Goal: Task Accomplishment & Management: Complete application form

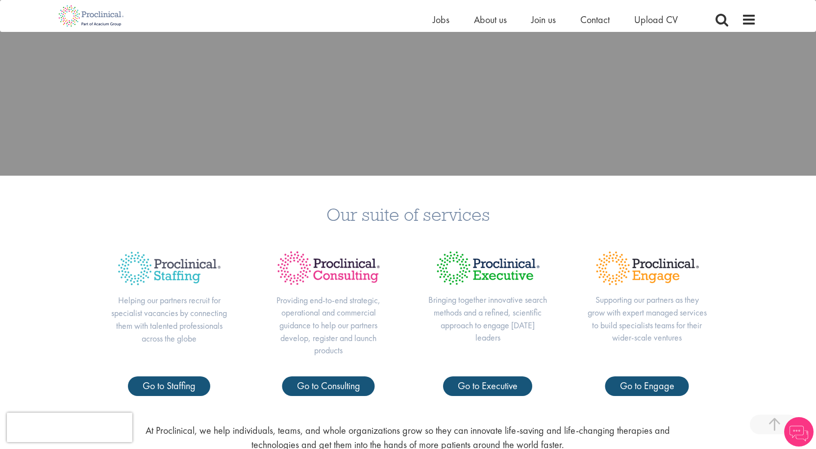
scroll to position [343, 0]
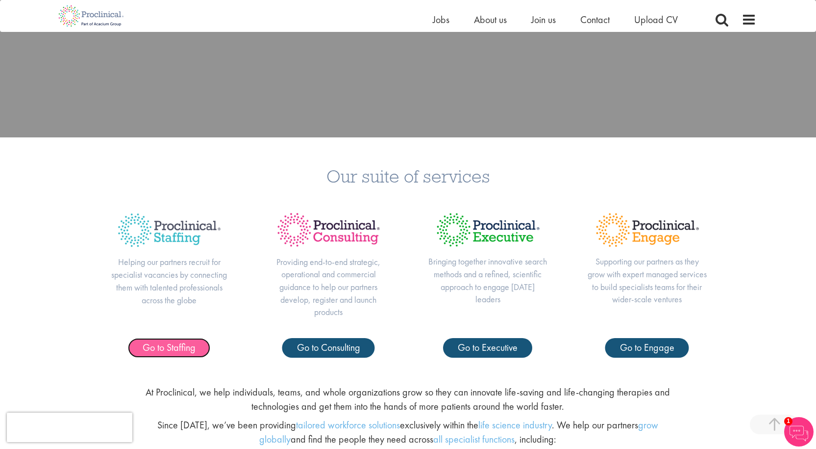
click at [175, 349] on span "Go to Staffing" at bounding box center [169, 347] width 53 height 13
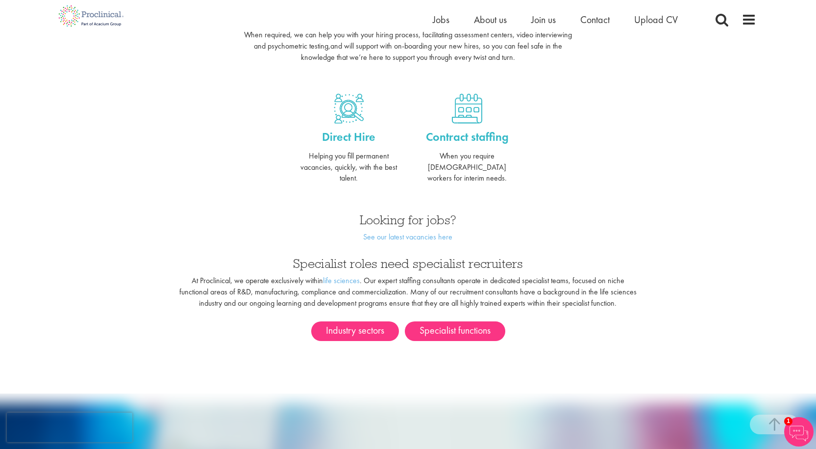
scroll to position [392, 0]
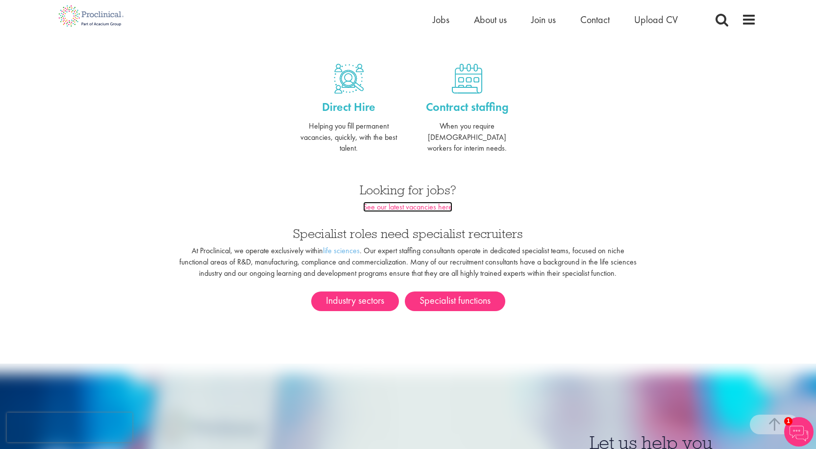
click at [421, 201] on link "See our latest vacancies here" at bounding box center [407, 206] width 89 height 10
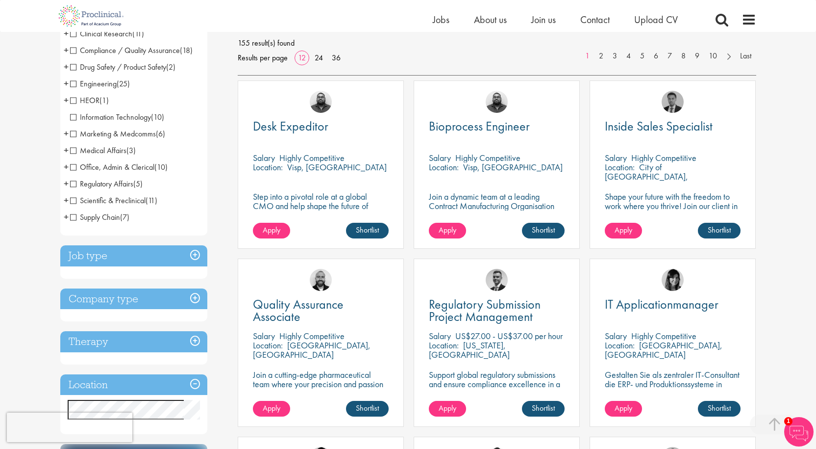
scroll to position [245, 0]
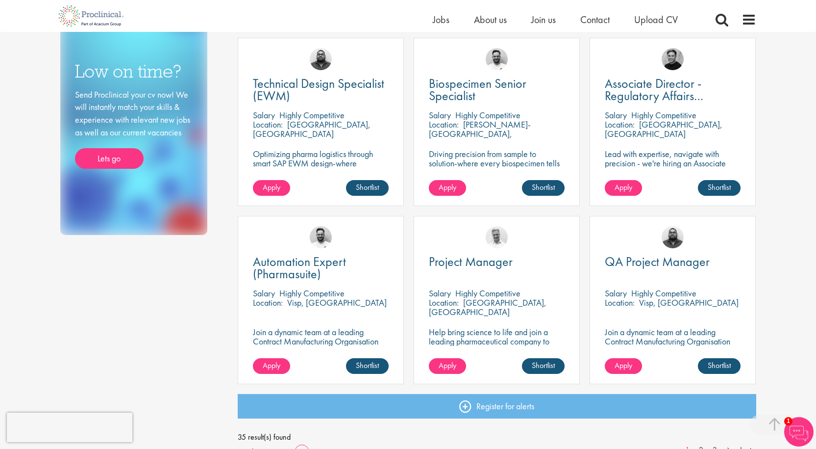
scroll to position [588, 0]
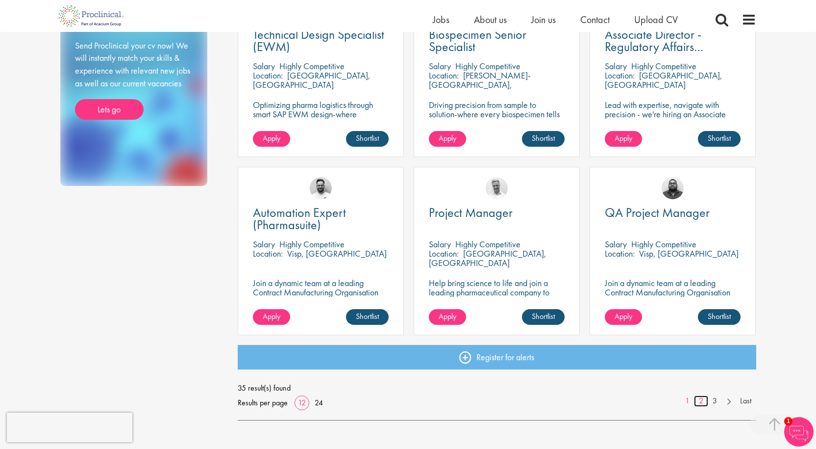
click at [702, 402] on link "2" at bounding box center [701, 400] width 14 height 11
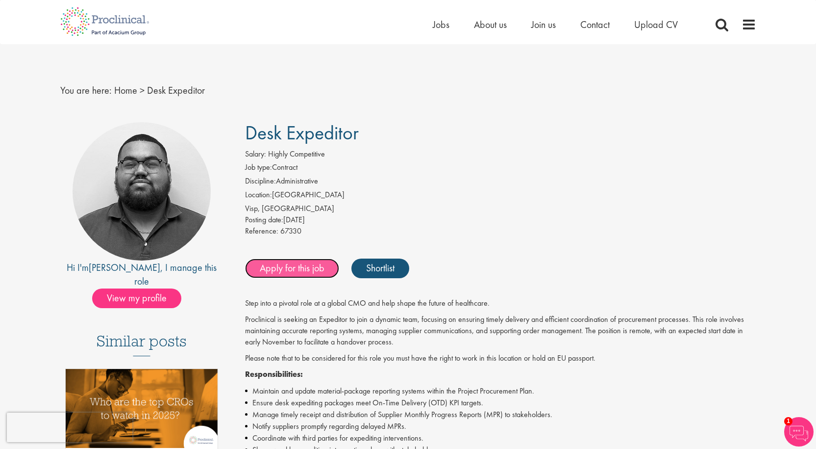
click at [282, 264] on link "Apply for this job" at bounding box center [292, 268] width 94 height 20
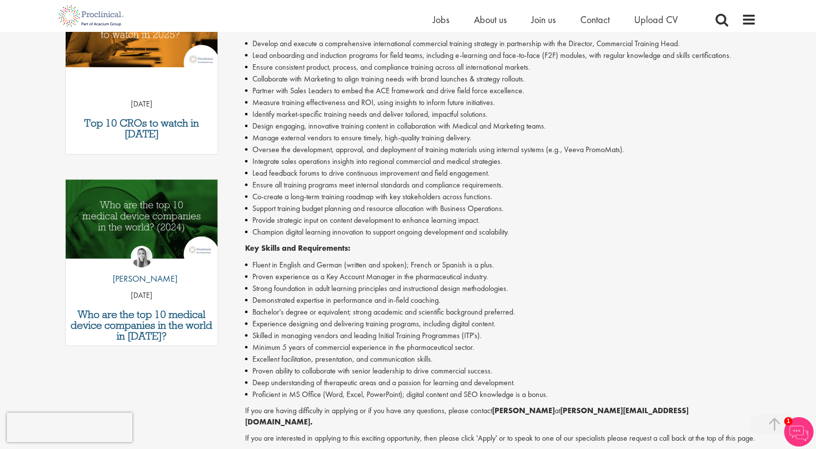
scroll to position [392, 0]
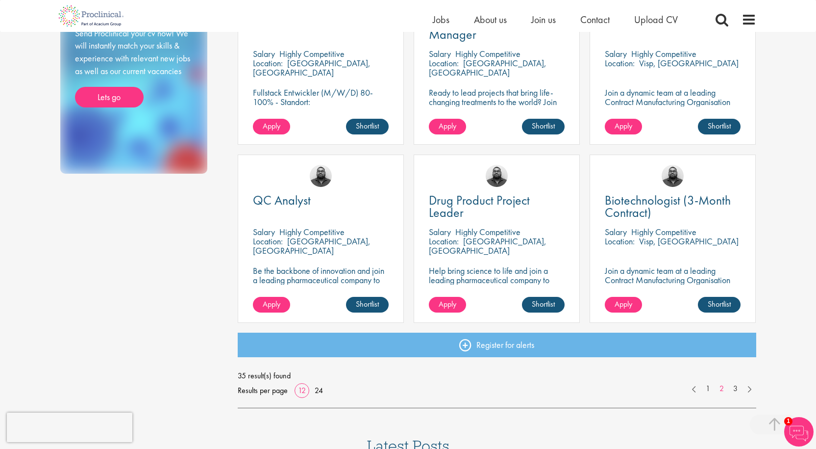
scroll to position [686, 0]
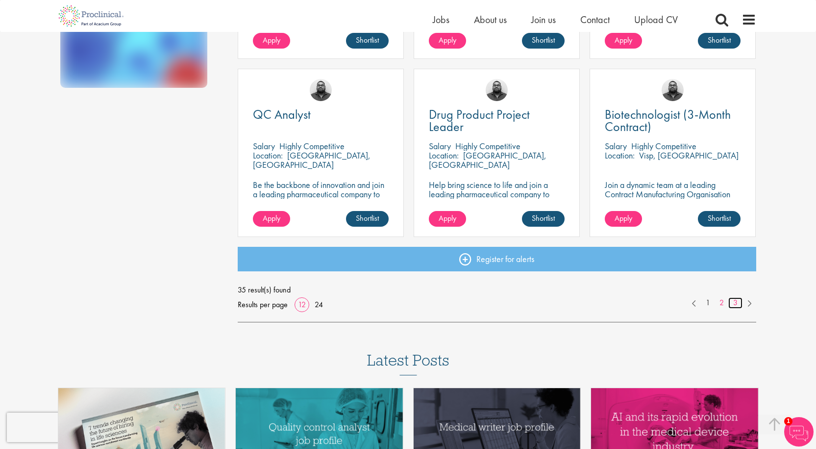
click at [736, 302] on link "3" at bounding box center [736, 302] width 14 height 11
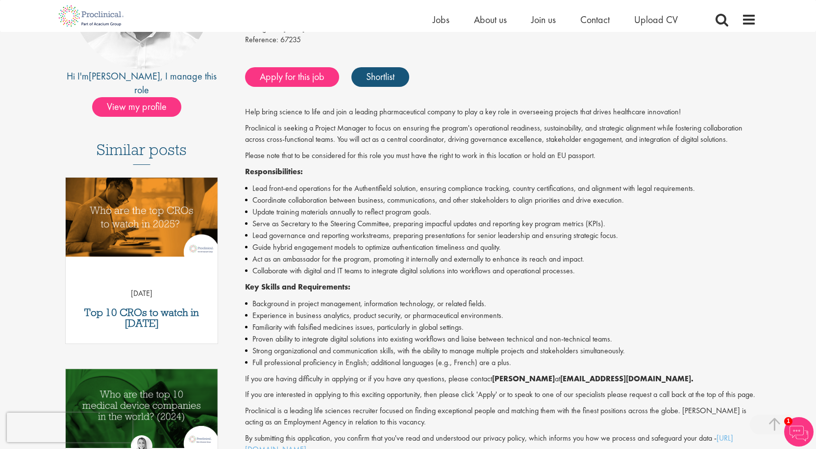
scroll to position [196, 0]
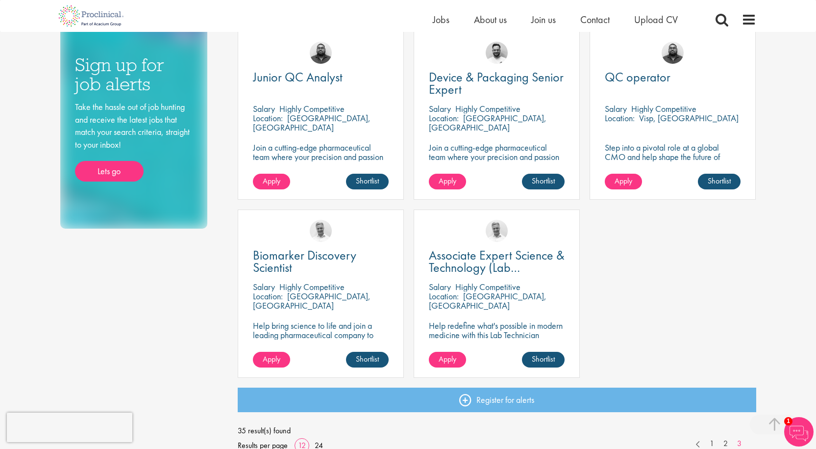
scroll to position [588, 0]
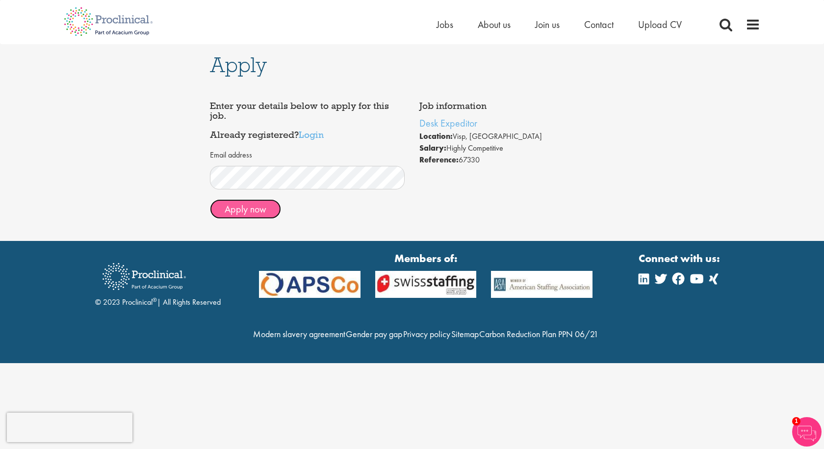
click at [246, 208] on button "Apply now" at bounding box center [245, 209] width 71 height 20
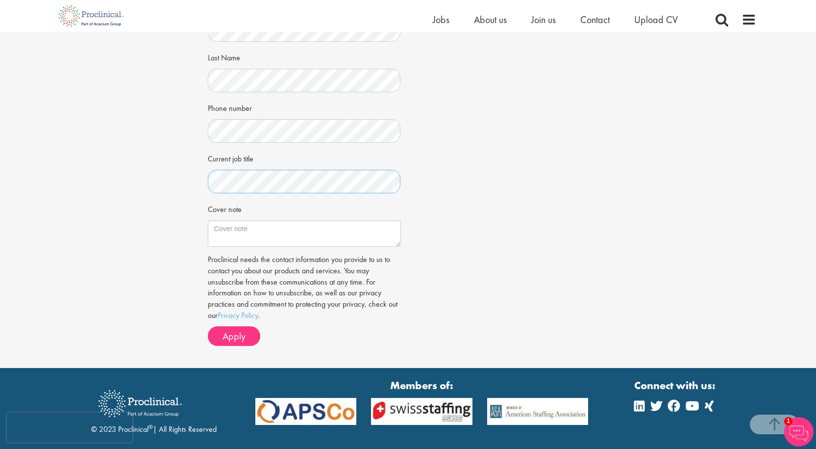
scroll to position [196, 0]
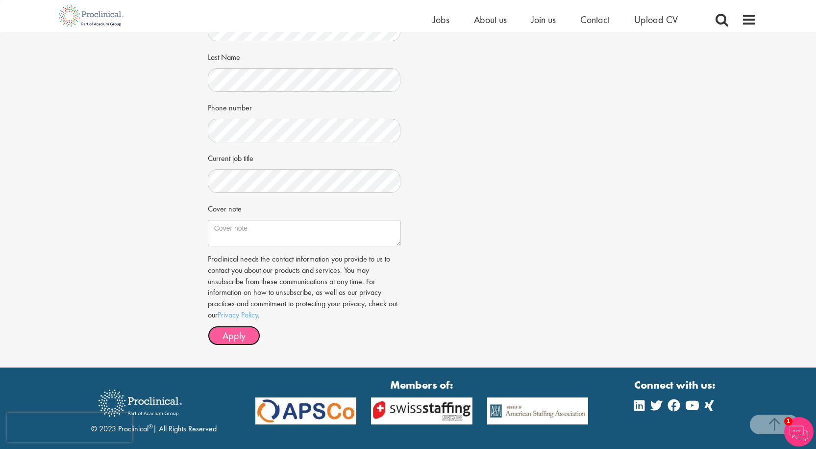
click at [237, 335] on span "Apply" at bounding box center [234, 335] width 23 height 13
